Goal: Transaction & Acquisition: Purchase product/service

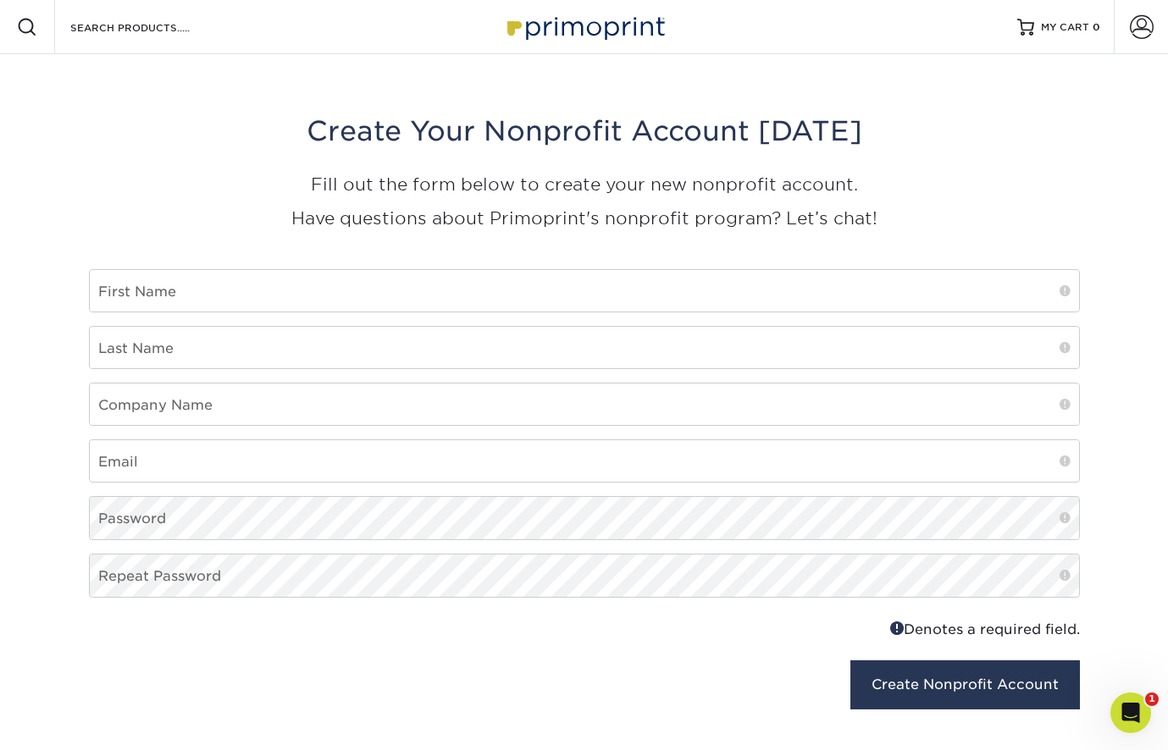
click at [549, 33] on img at bounding box center [584, 26] width 169 height 36
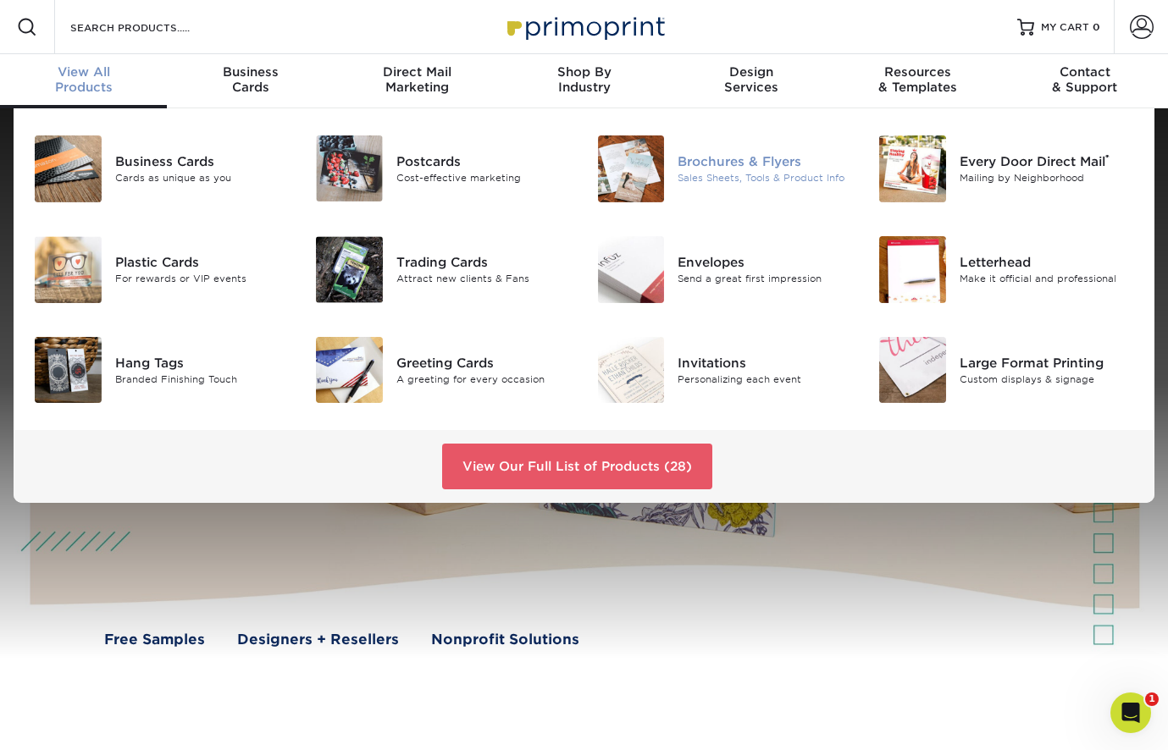
click at [715, 171] on div "Brochures & Flyers" at bounding box center [764, 161] width 175 height 19
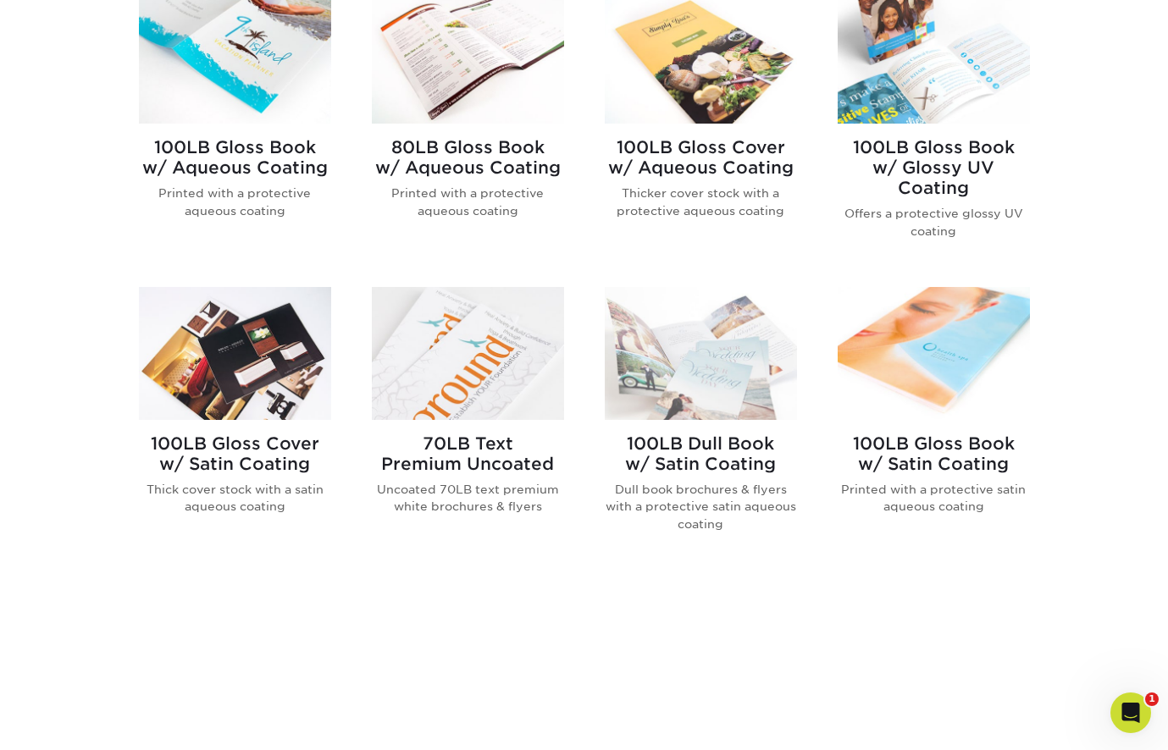
scroll to position [937, 0]
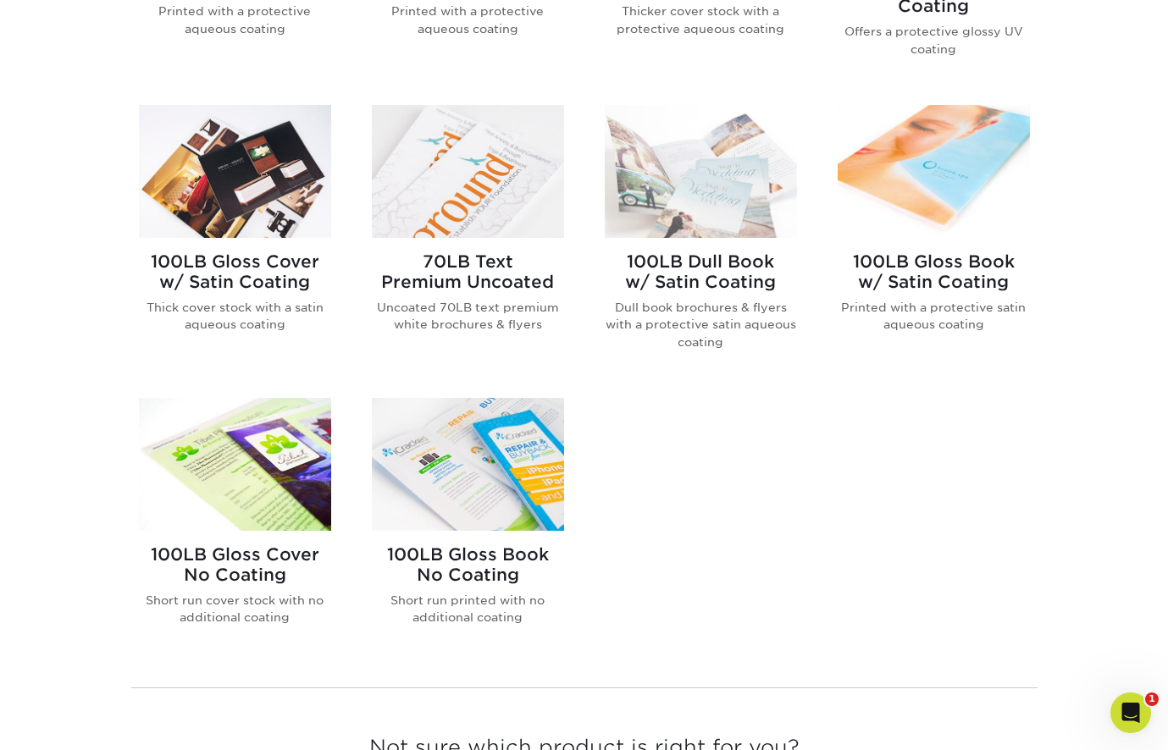
click at [412, 187] on img at bounding box center [468, 171] width 192 height 133
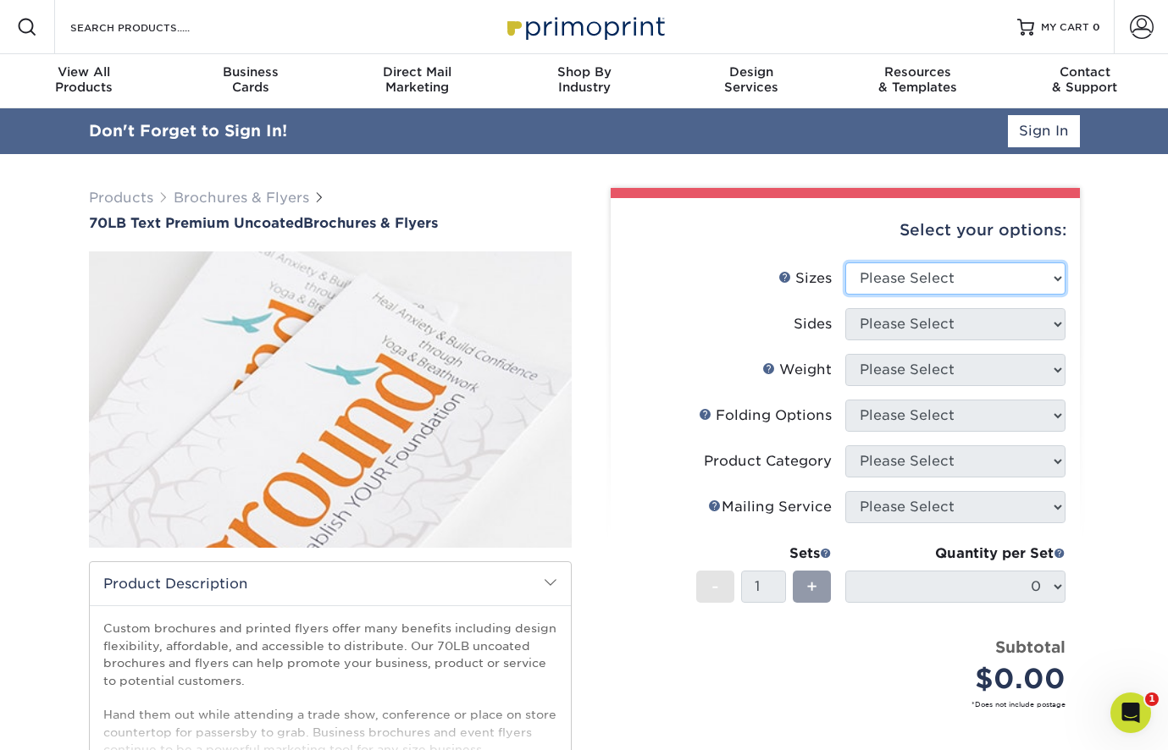
select select "4.25x11.00"
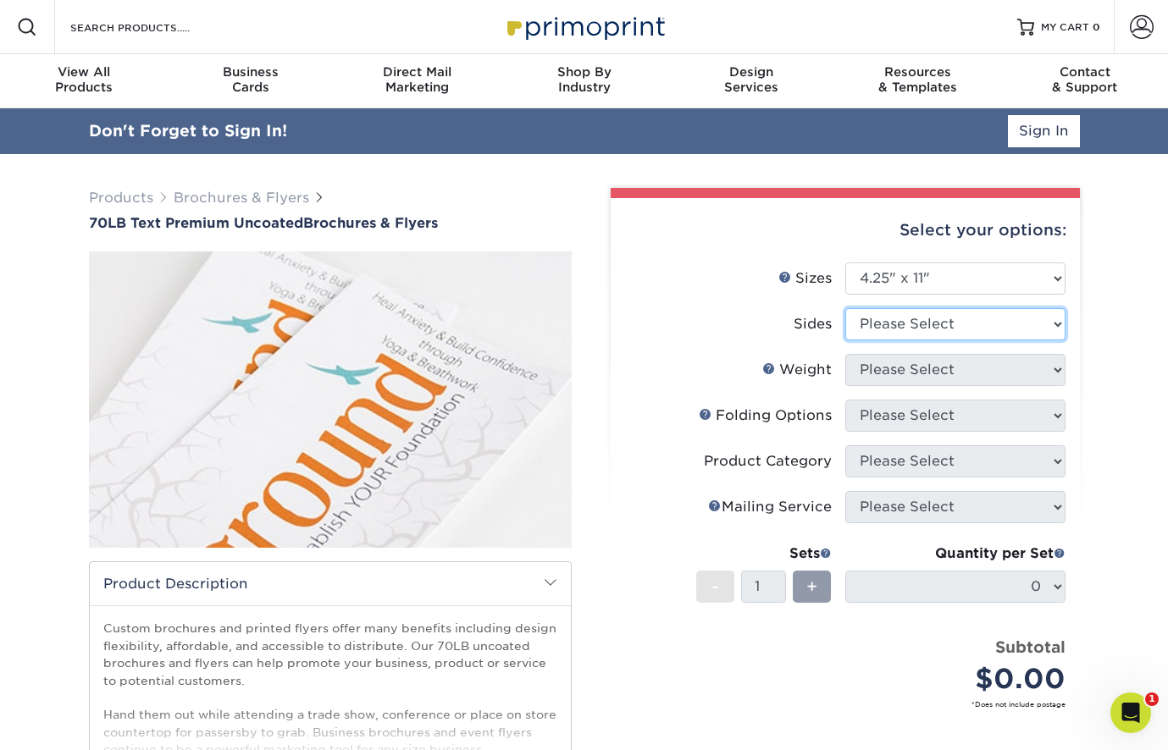
select select "13abbda7-1d64-4f25-8bb2-c179b224825d"
